Goal: Check status: Check status

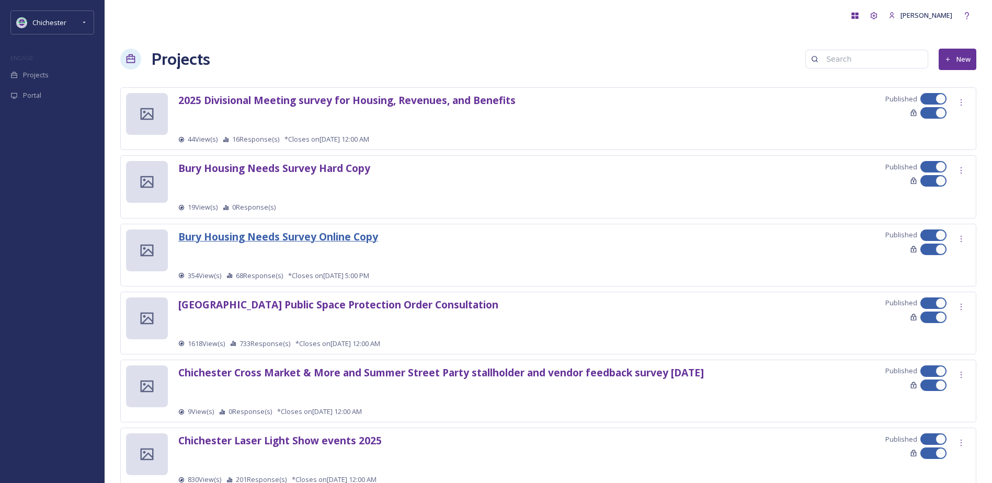
click at [313, 234] on strong "Bury Housing Needs Survey Online Copy" at bounding box center [278, 237] width 200 height 14
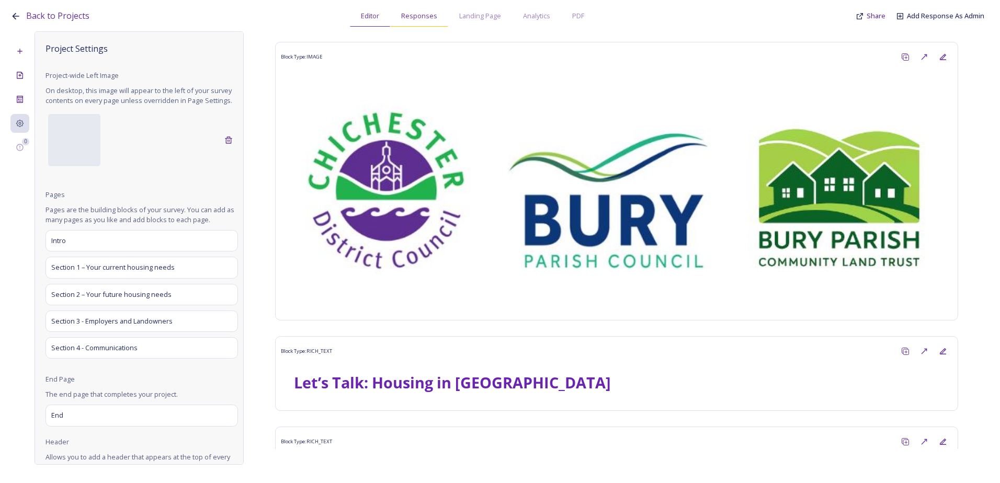
click at [412, 13] on span "Responses" at bounding box center [419, 16] width 36 height 10
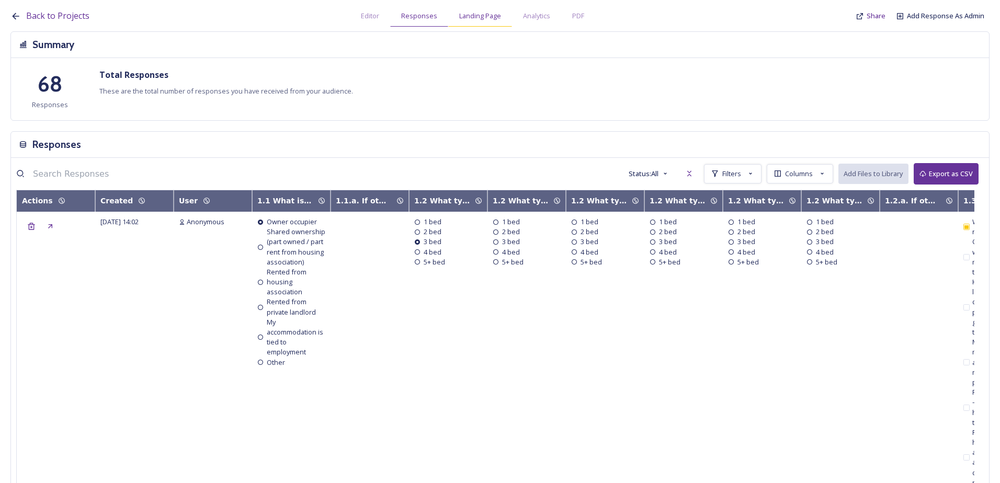
click at [467, 17] on span "Landing Page" at bounding box center [480, 16] width 42 height 10
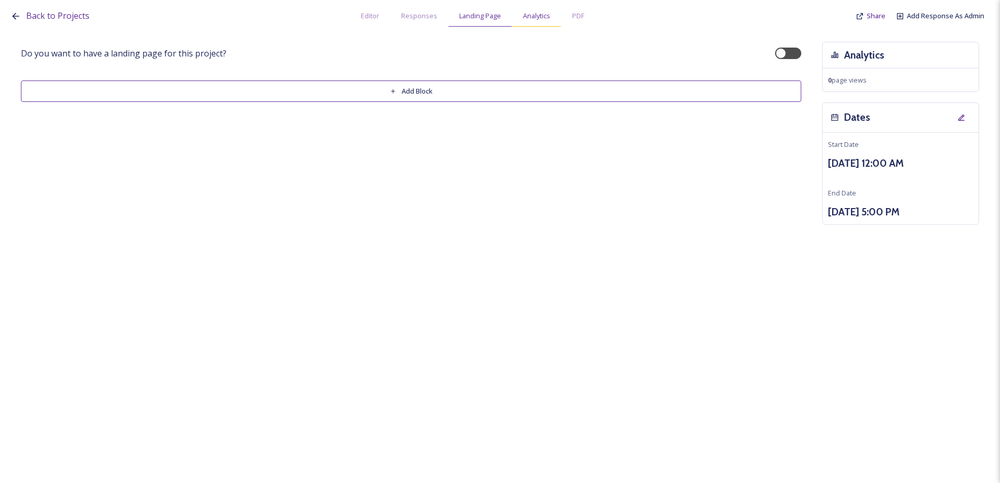
click at [539, 20] on span "Analytics" at bounding box center [536, 16] width 27 height 10
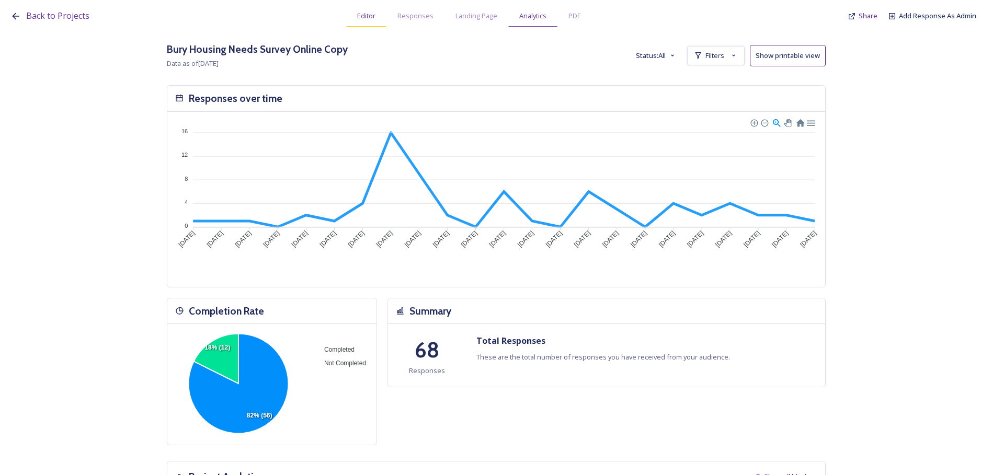
click at [377, 19] on div "Editor" at bounding box center [366, 15] width 40 height 21
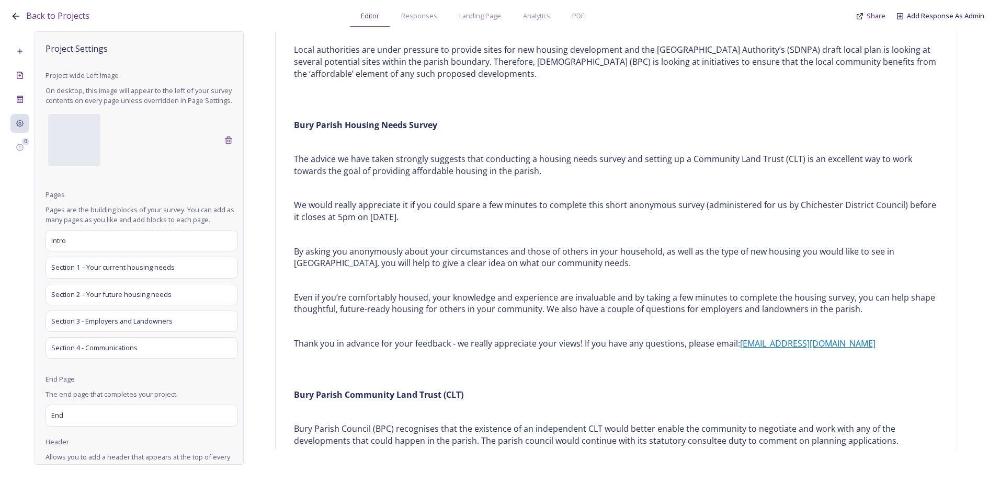
scroll to position [523, 0]
